Goal: Transaction & Acquisition: Purchase product/service

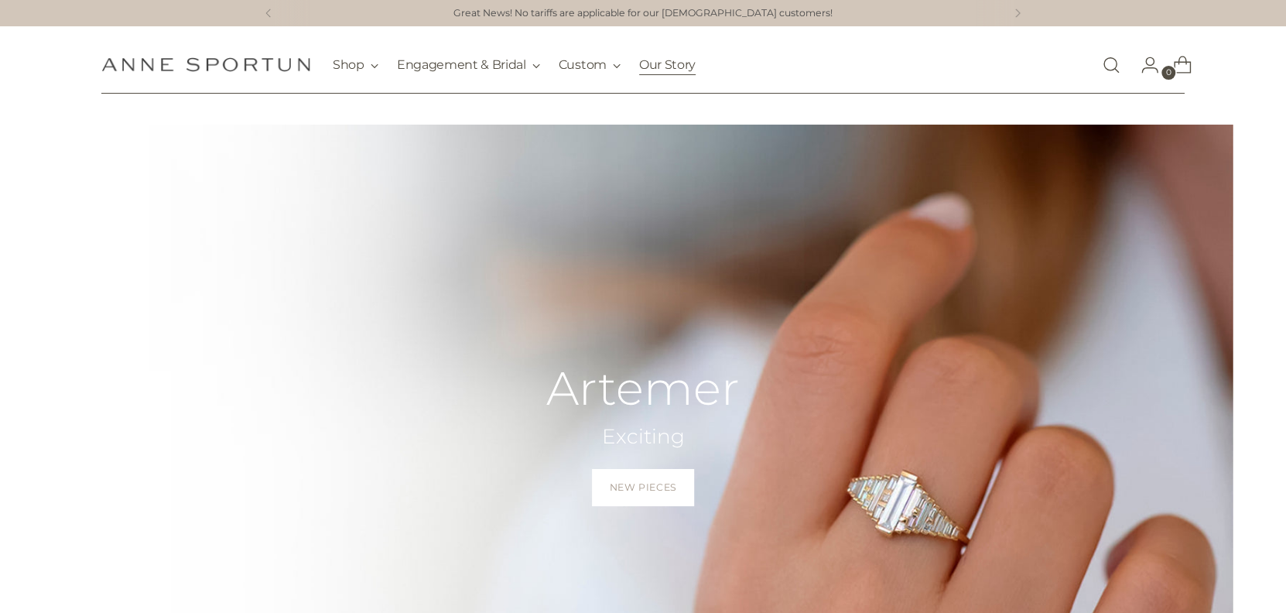
click at [664, 63] on link "Our Story" at bounding box center [667, 65] width 57 height 34
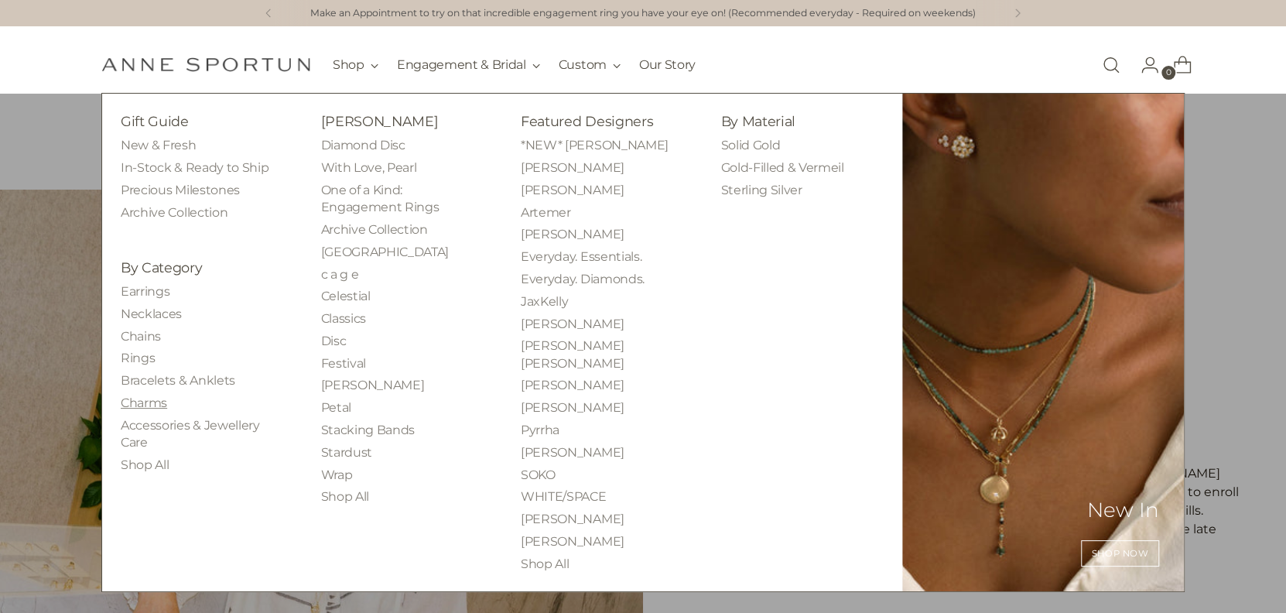
click at [162, 398] on link "Charms" at bounding box center [144, 403] width 46 height 15
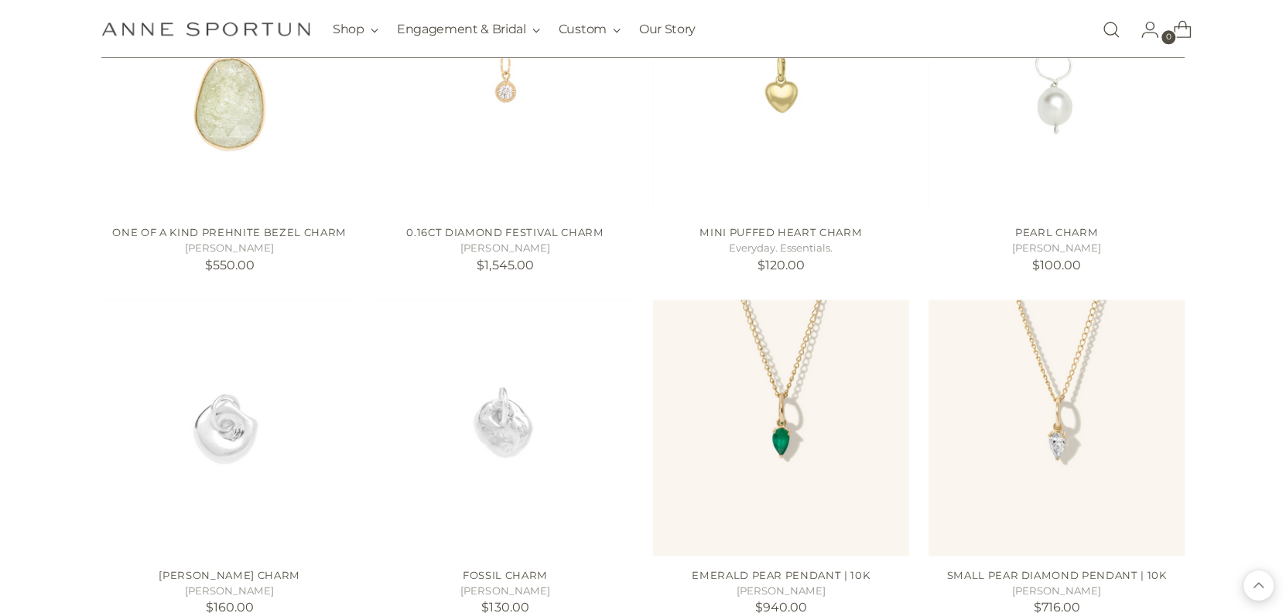
scroll to position [1212, 0]
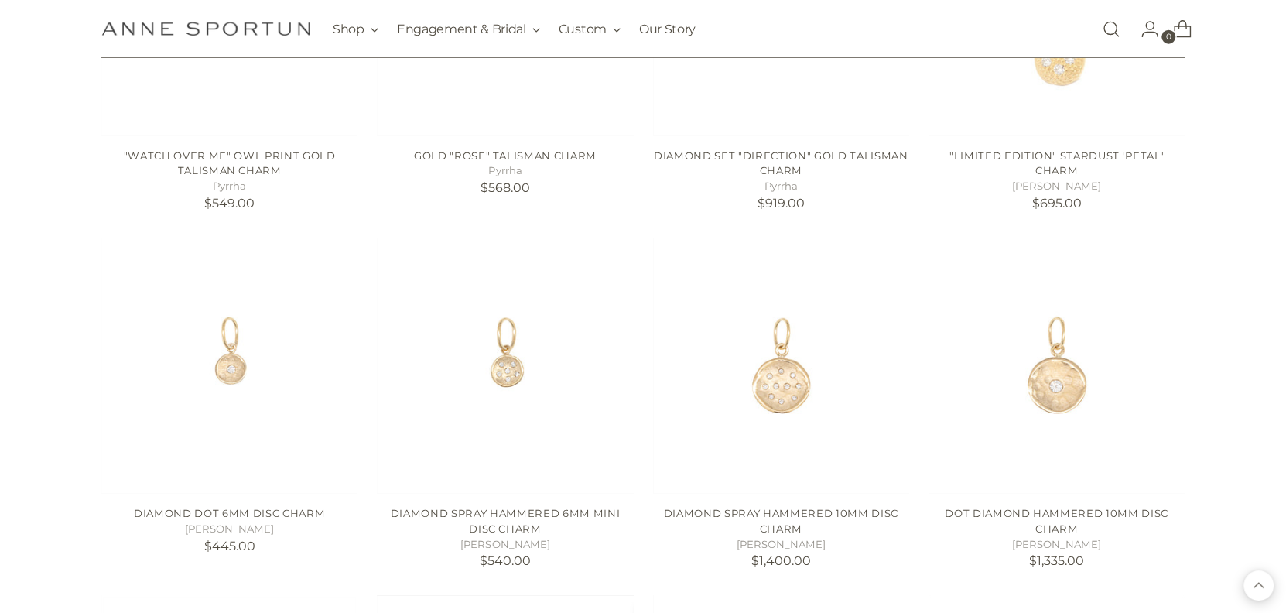
scroll to position [2683, 0]
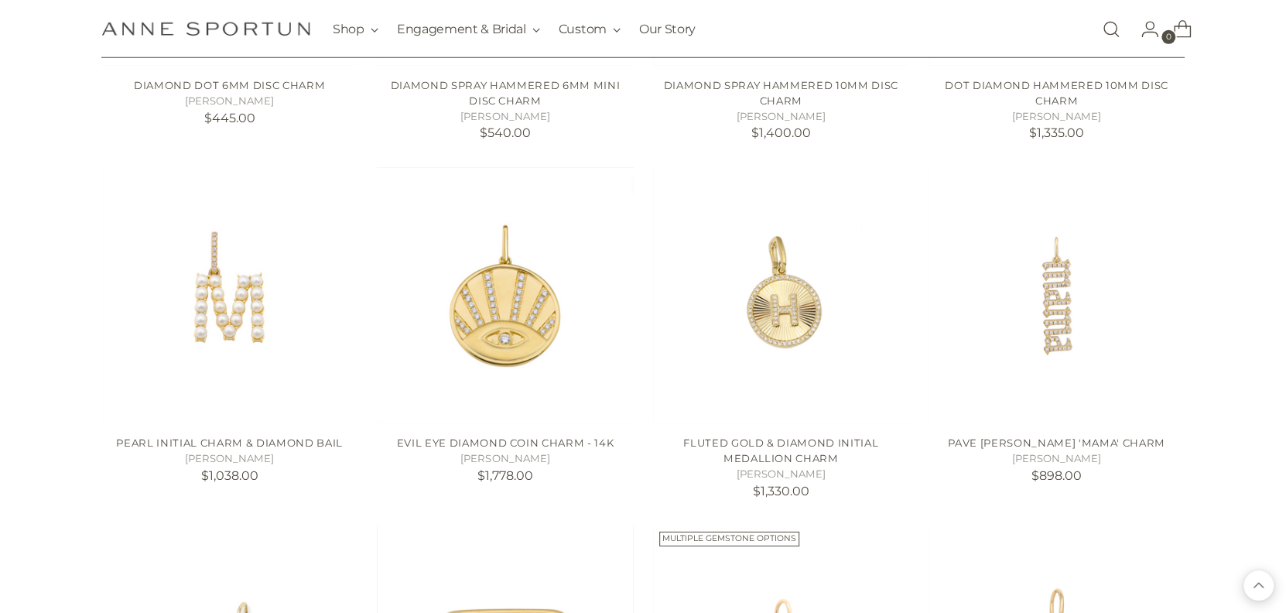
scroll to position [3044, 0]
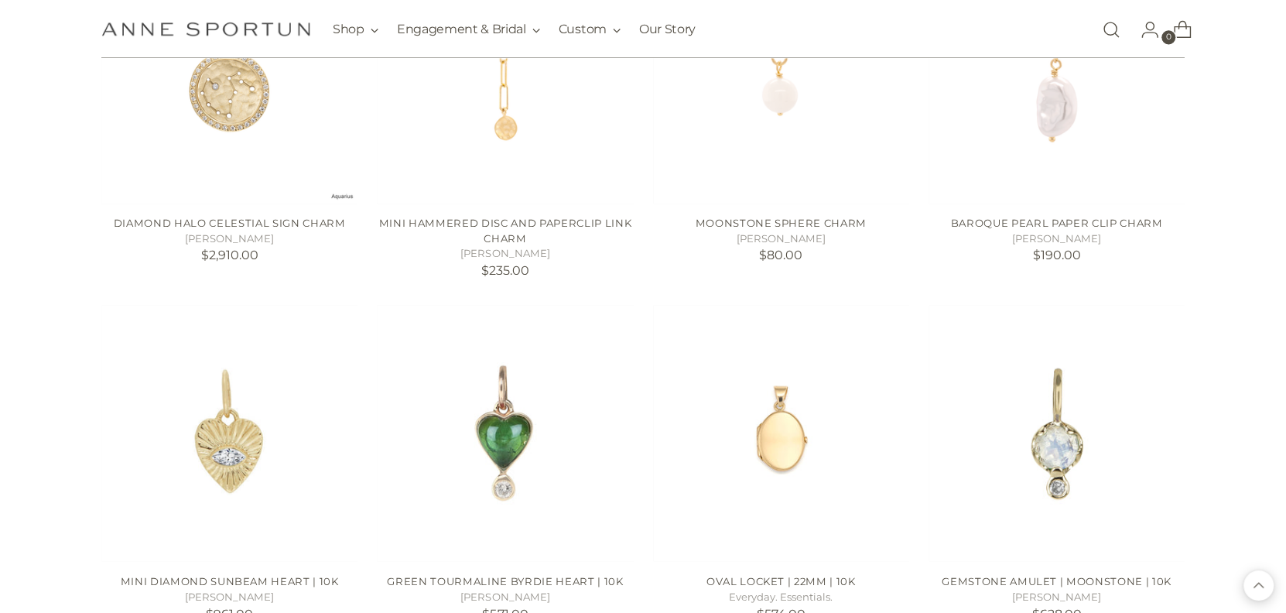
scroll to position [5418, 0]
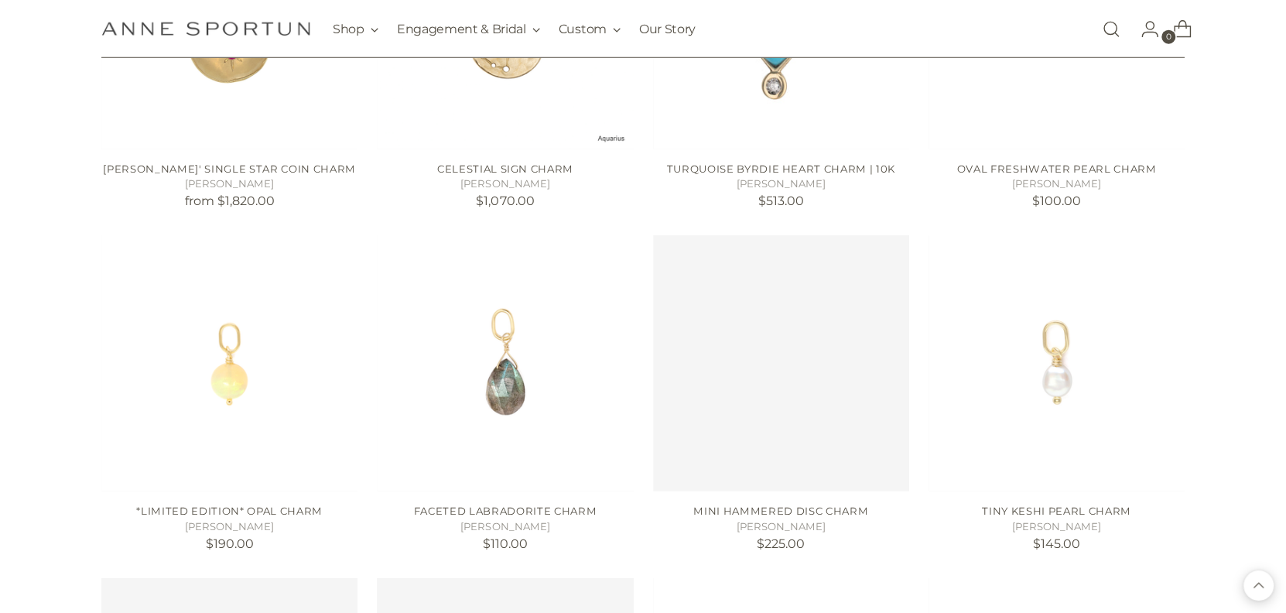
scroll to position [6475, 0]
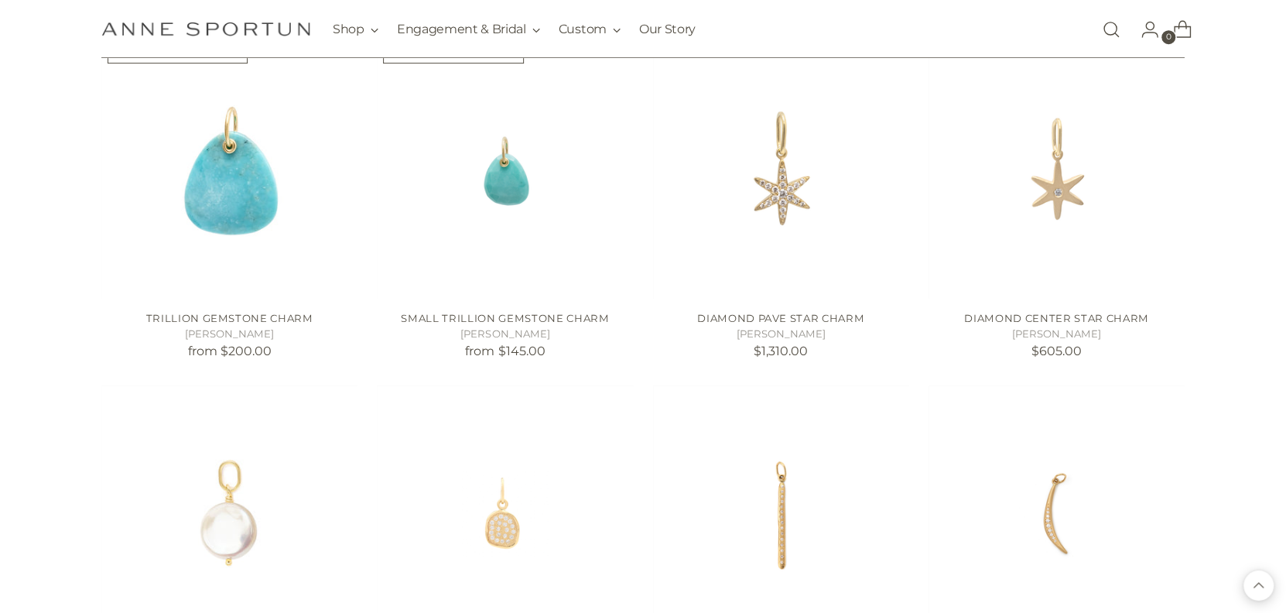
scroll to position [8513, 0]
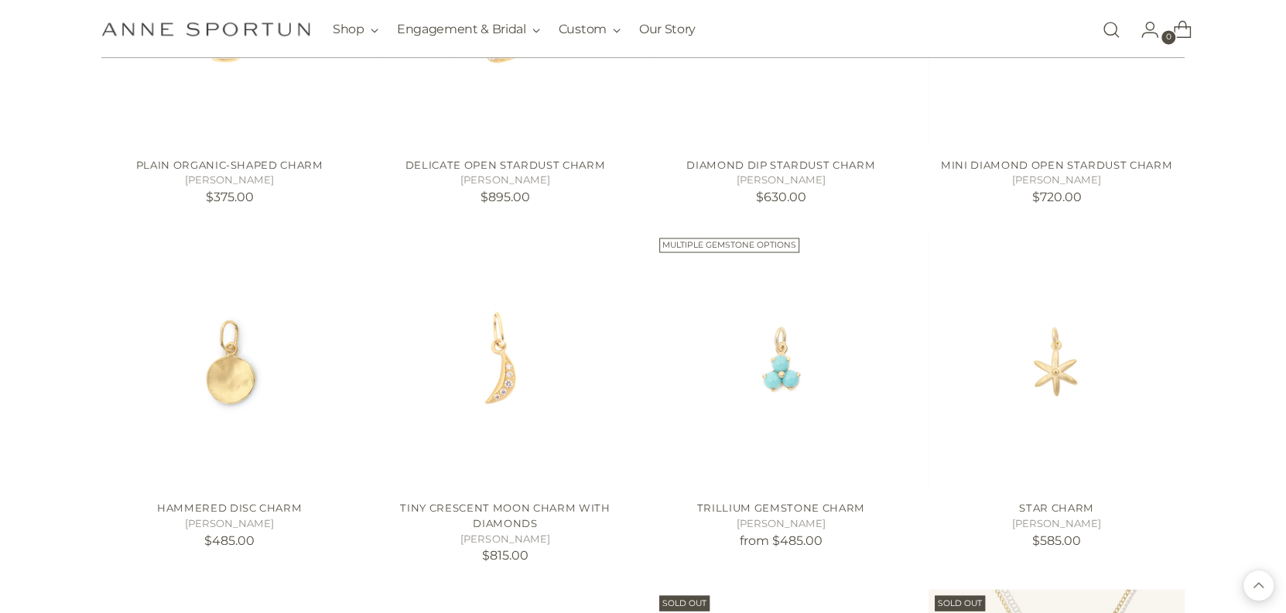
scroll to position [9648, 0]
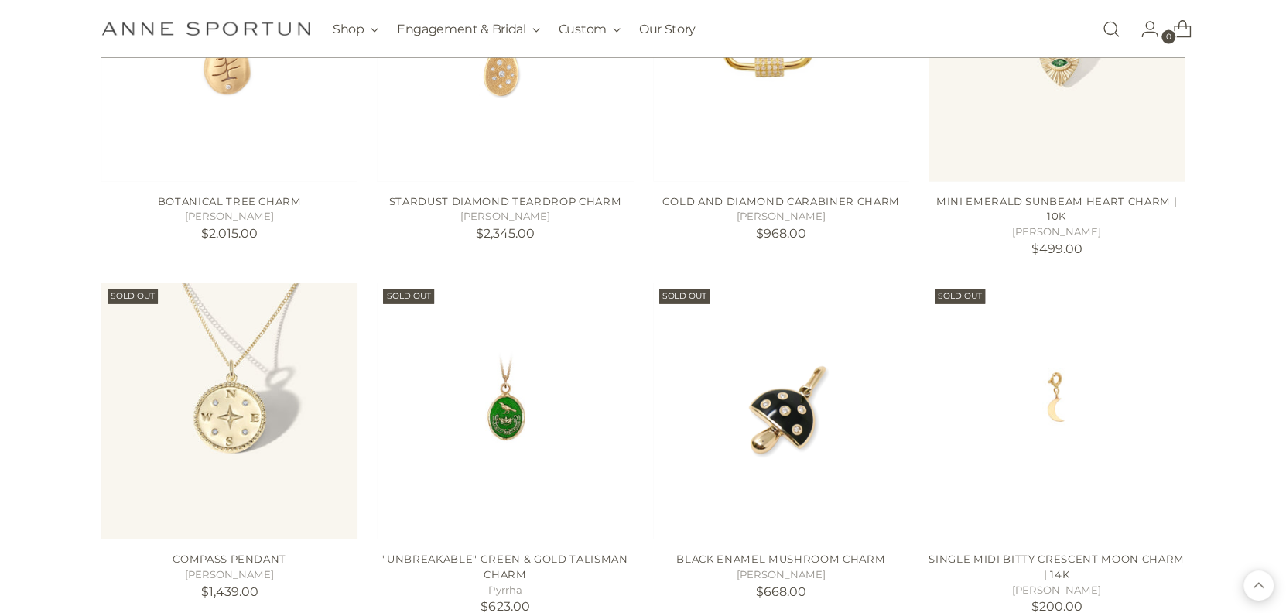
scroll to position [10345, 0]
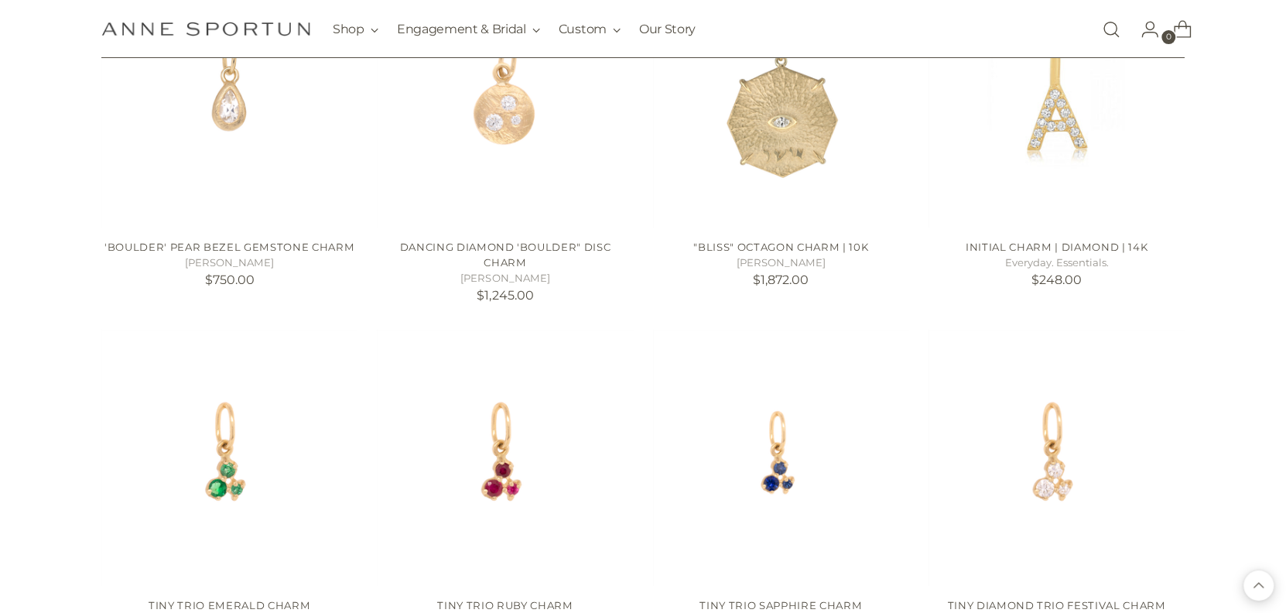
scroll to position [2736, 0]
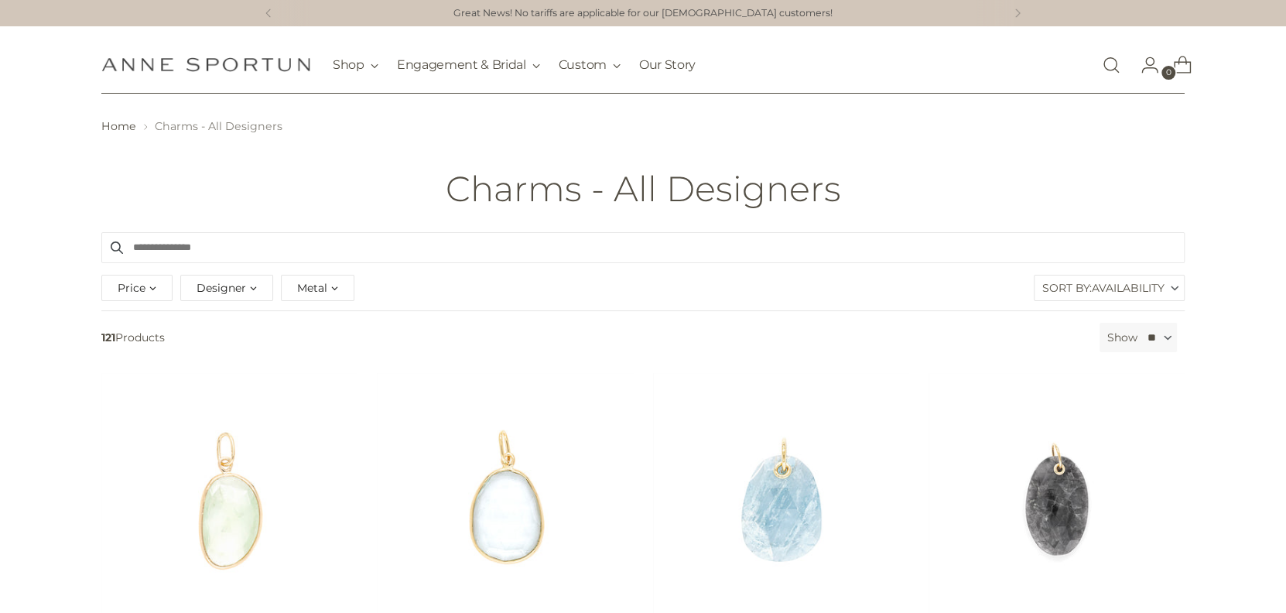
click at [159, 288] on div "Price" at bounding box center [136, 288] width 71 height 26
type input "******"
drag, startPoint x: 355, startPoint y: 357, endPoint x: 132, endPoint y: 355, distance: 222.9
click at [132, 355] on div "Price" at bounding box center [130, 358] width 14 height 14
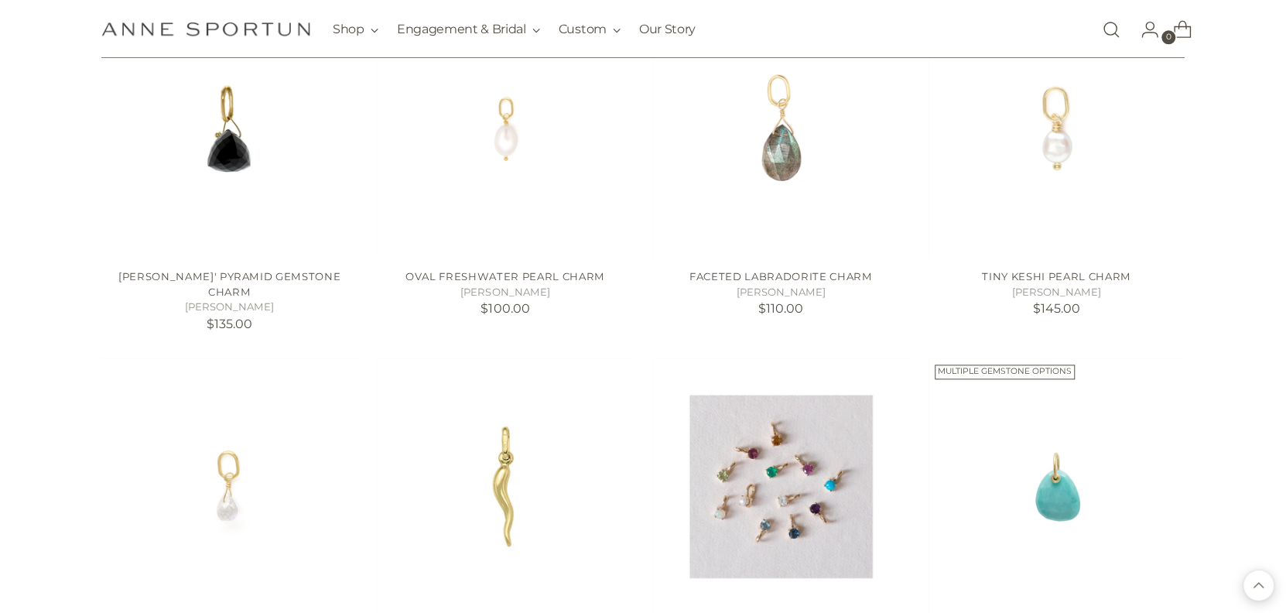
scroll to position [1161, 0]
